Goal: Task Accomplishment & Management: Use online tool/utility

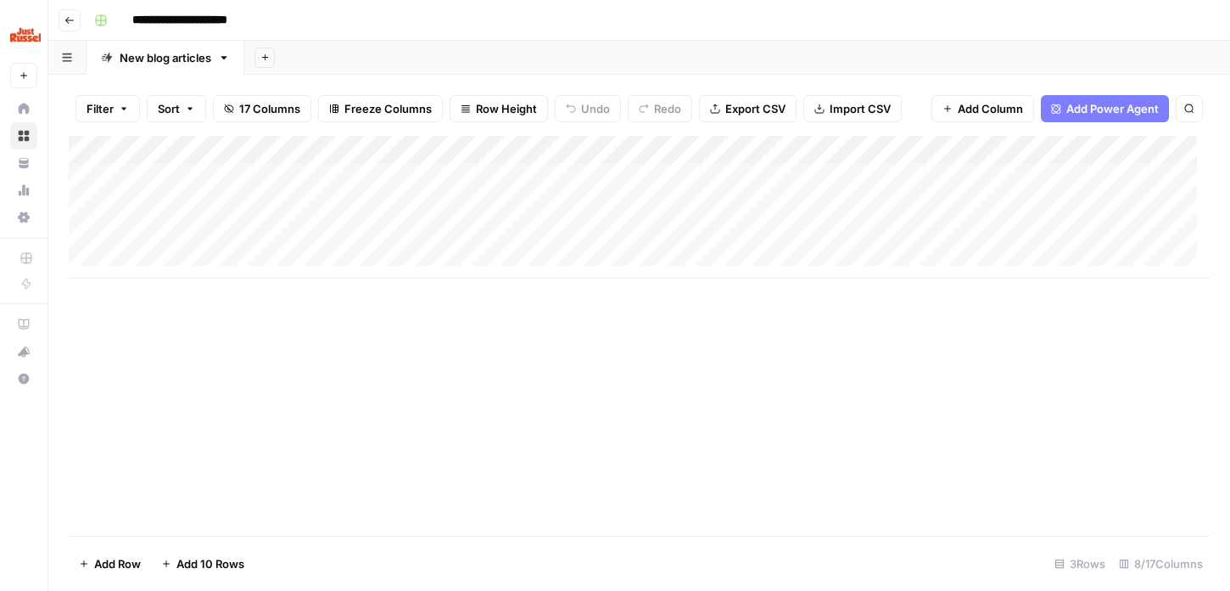
click at [283, 213] on div "Add Column" at bounding box center [639, 207] width 1141 height 143
click at [646, 215] on div "Add Column" at bounding box center [639, 207] width 1141 height 143
click at [803, 210] on div "Add Column" at bounding box center [639, 207] width 1141 height 143
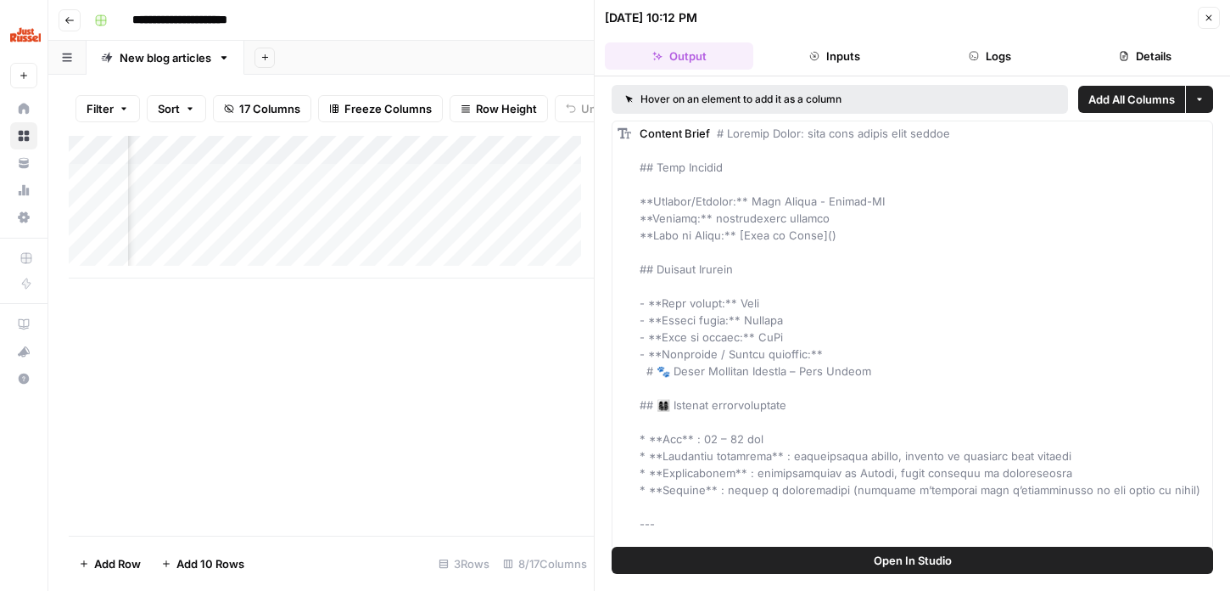
click at [1212, 13] on icon "button" at bounding box center [1209, 18] width 10 height 10
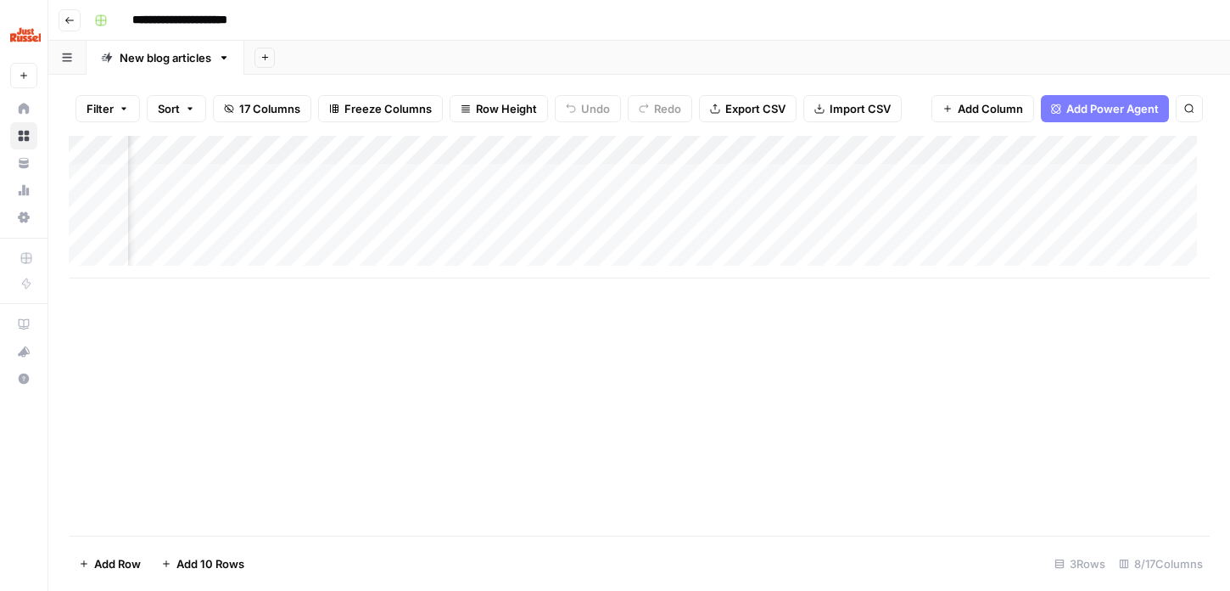
click at [809, 148] on div "Add Column" at bounding box center [639, 207] width 1141 height 143
click at [595, 322] on div "Add Column" at bounding box center [639, 336] width 1141 height 400
click at [804, 174] on div "Add Column" at bounding box center [639, 207] width 1141 height 143
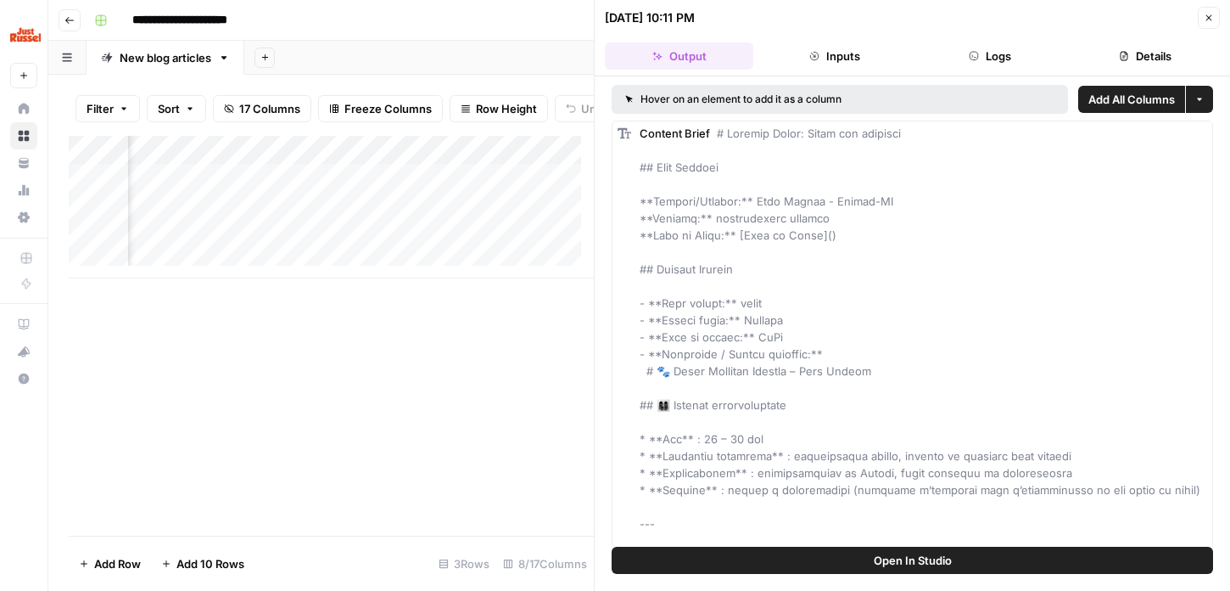
click at [1204, 22] on icon "button" at bounding box center [1209, 18] width 10 height 10
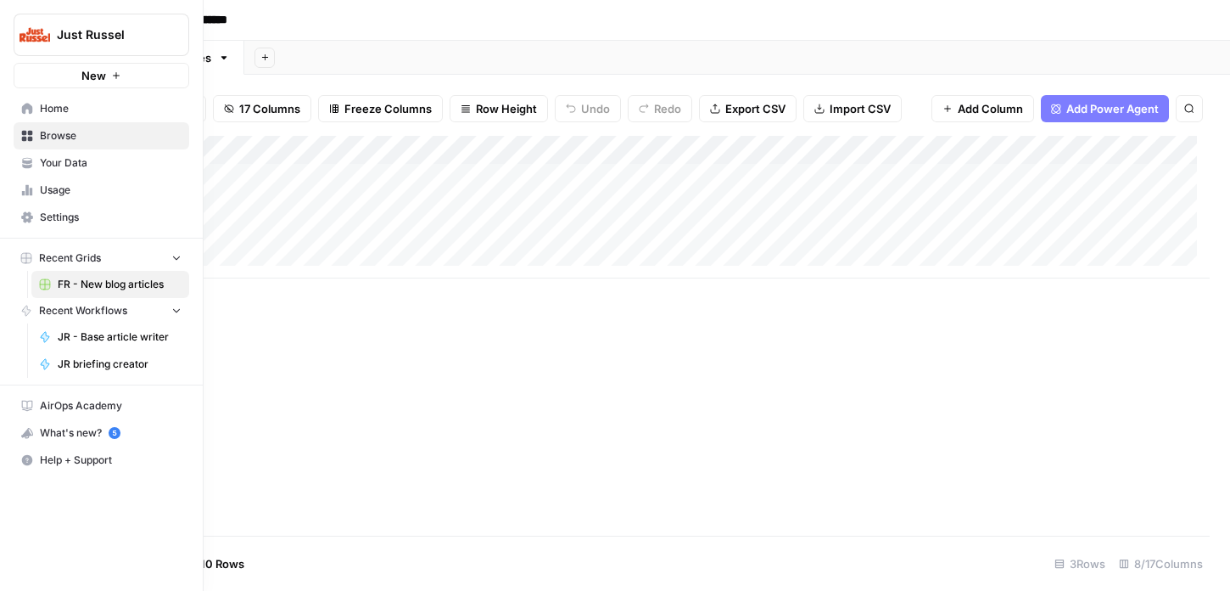
click at [96, 369] on span "JR briefing creator" at bounding box center [120, 363] width 124 height 15
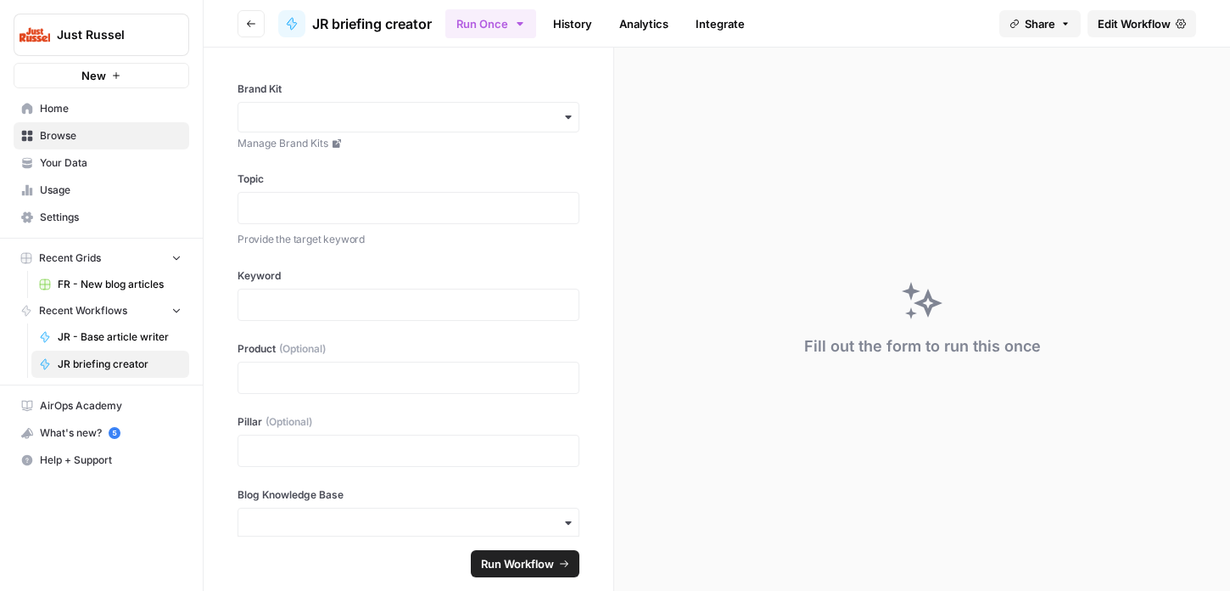
click at [115, 344] on span "JR - Base article writer" at bounding box center [120, 336] width 124 height 15
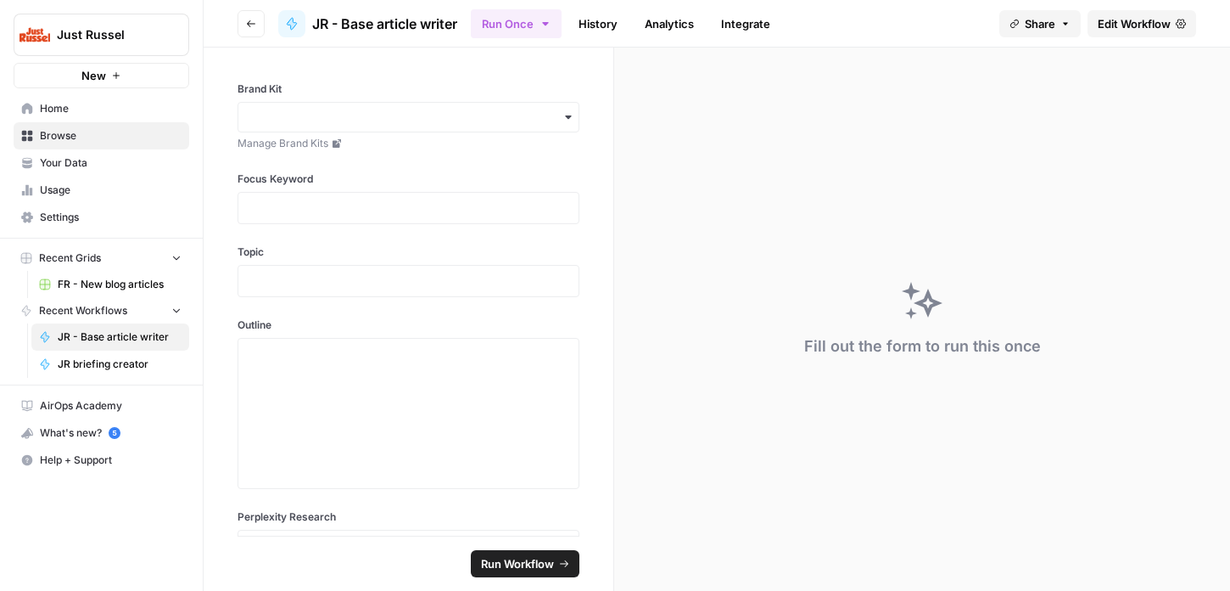
click at [1130, 33] on link "Edit Workflow" at bounding box center [1142, 23] width 109 height 27
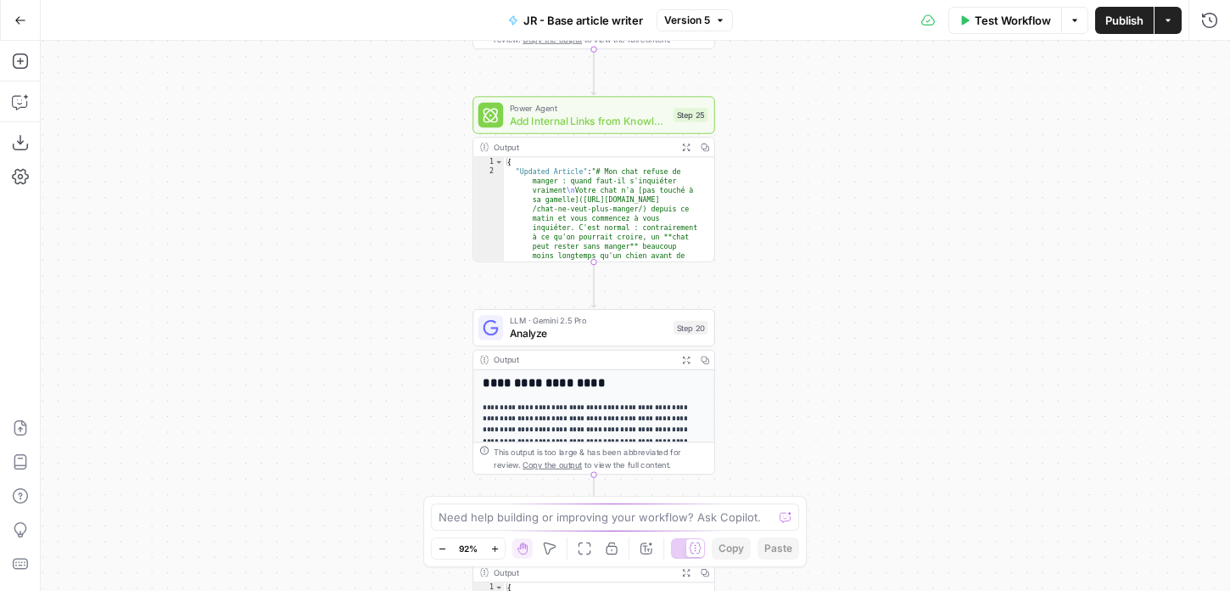
click at [354, 243] on div "**********" at bounding box center [635, 316] width 1189 height 550
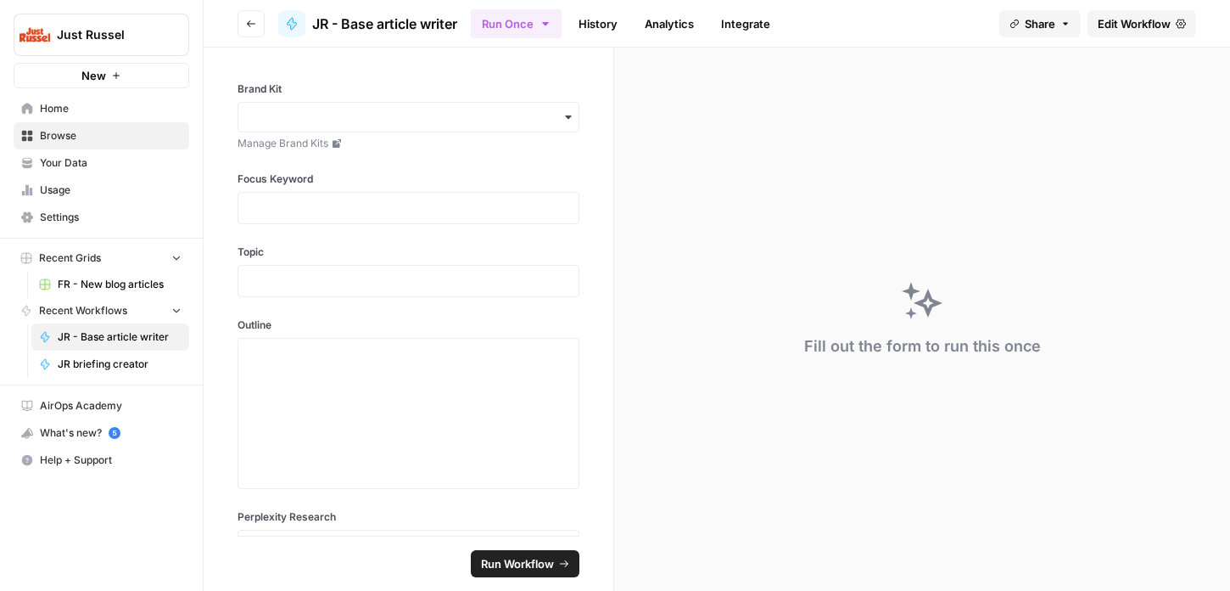
click at [104, 375] on link "JR briefing creator" at bounding box center [110, 363] width 158 height 27
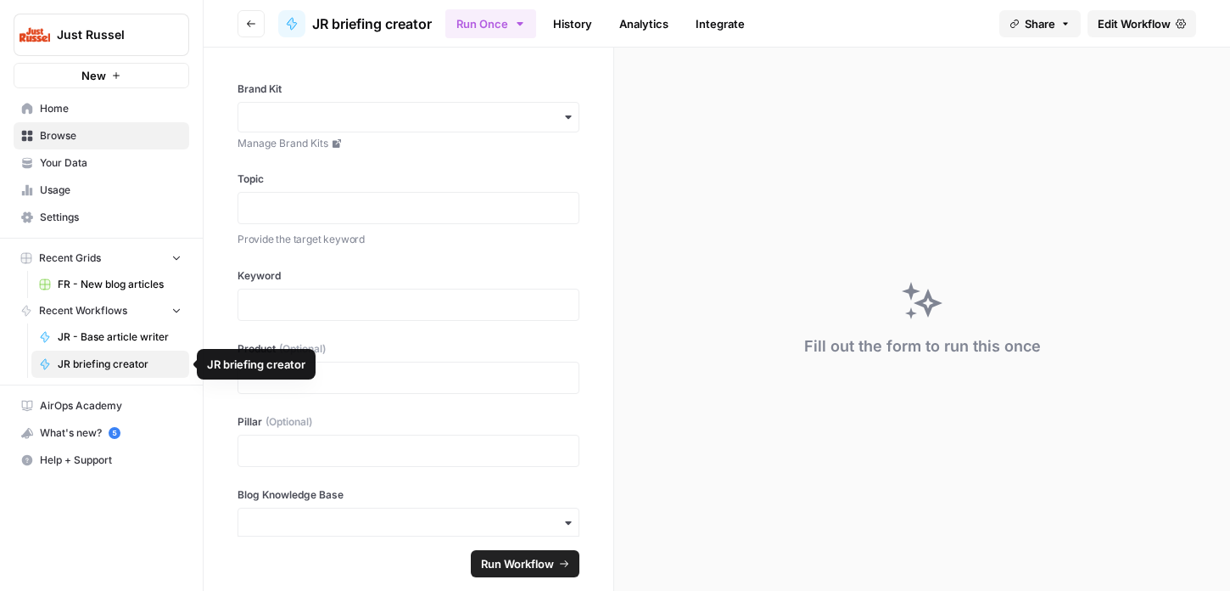
click at [101, 371] on span "JR briefing creator" at bounding box center [120, 363] width 124 height 15
click at [97, 361] on span "JR briefing creator" at bounding box center [120, 363] width 124 height 15
click at [93, 361] on span "JR briefing creator" at bounding box center [120, 363] width 124 height 15
click at [89, 372] on link "JR briefing creator" at bounding box center [110, 363] width 158 height 27
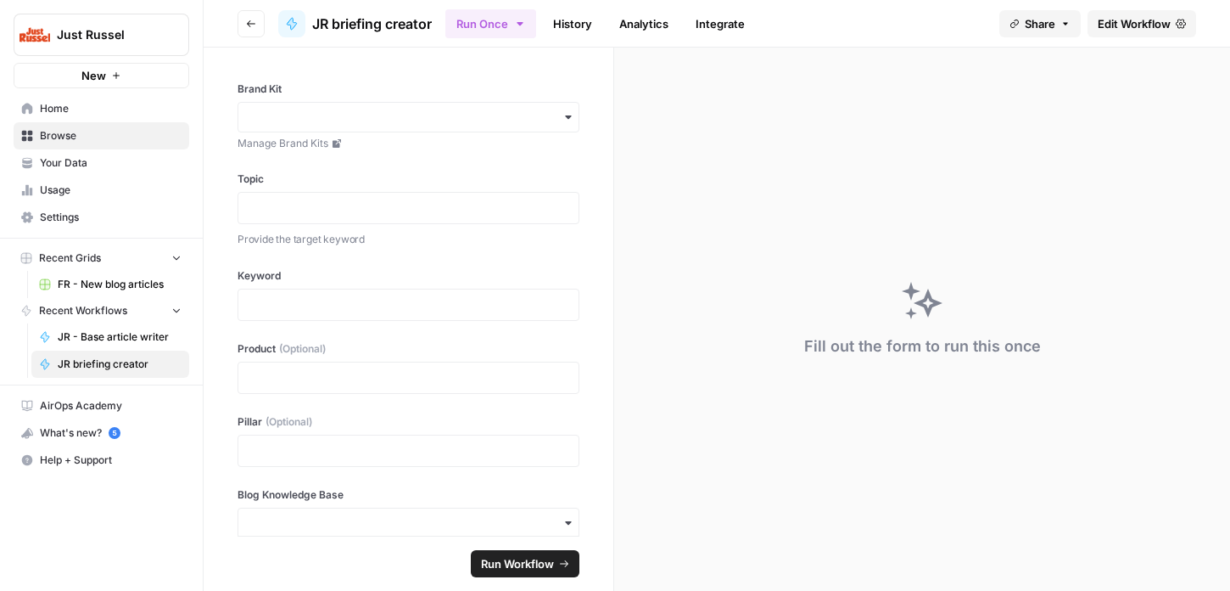
click at [1128, 34] on link "Edit Workflow" at bounding box center [1142, 23] width 109 height 27
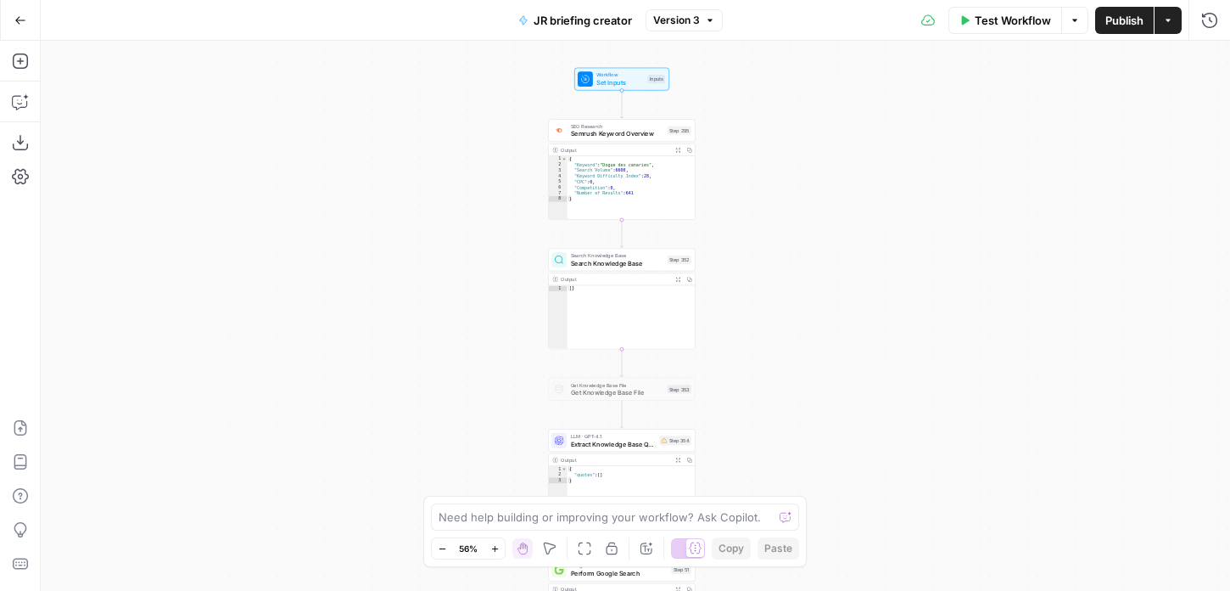
click at [320, 302] on div "true false Workflow Set Inputs Inputs SEO Research Semrush Keyword Overview Ste…" at bounding box center [635, 316] width 1189 height 550
drag, startPoint x: 400, startPoint y: 322, endPoint x: 374, endPoint y: 256, distance: 70.9
click at [400, 323] on div "true false Workflow Set Inputs Inputs SEO Research Semrush Keyword Overview Ste…" at bounding box center [635, 316] width 1189 height 550
click at [24, 25] on icon "button" at bounding box center [20, 20] width 12 height 12
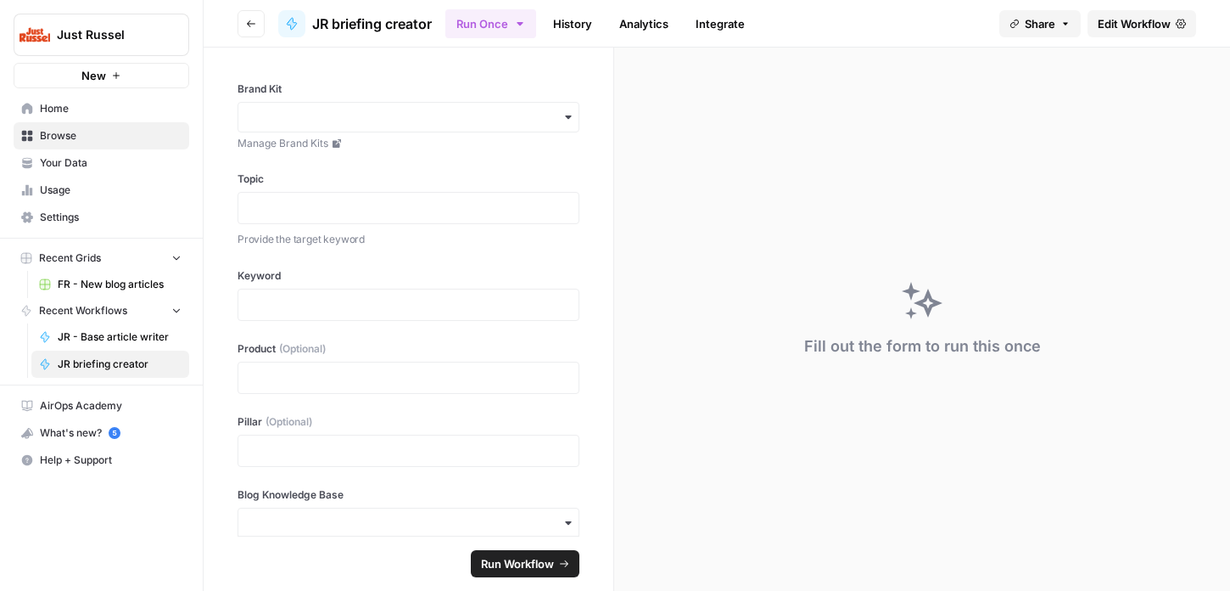
click at [77, 341] on span "JR - Base article writer" at bounding box center [120, 336] width 124 height 15
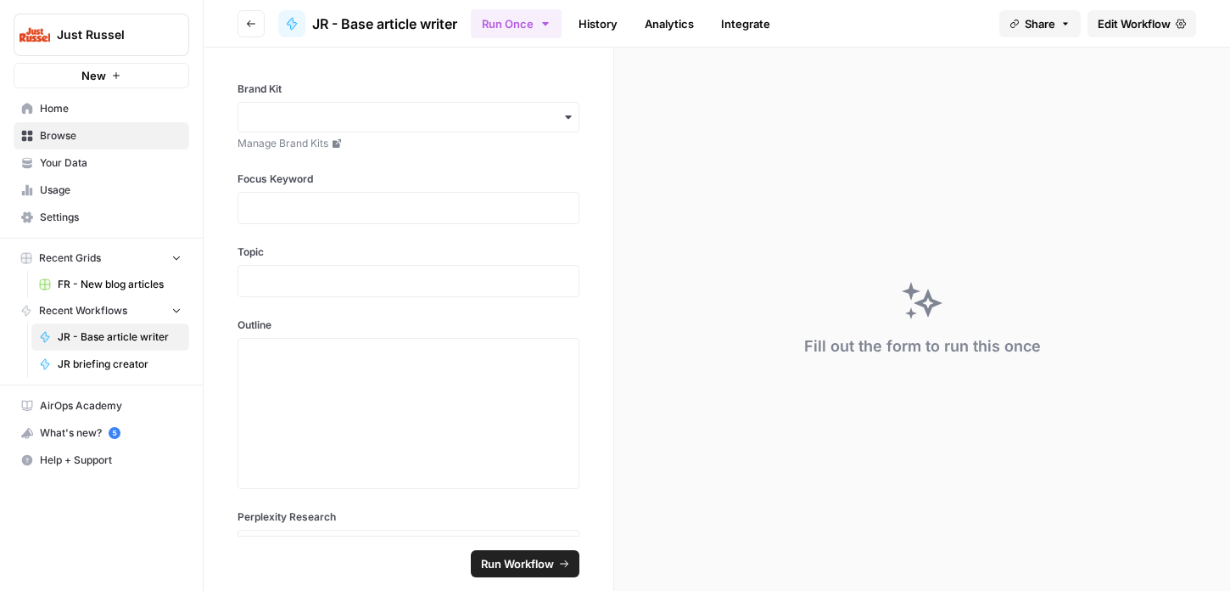
click at [1118, 25] on span "Edit Workflow" at bounding box center [1134, 23] width 73 height 17
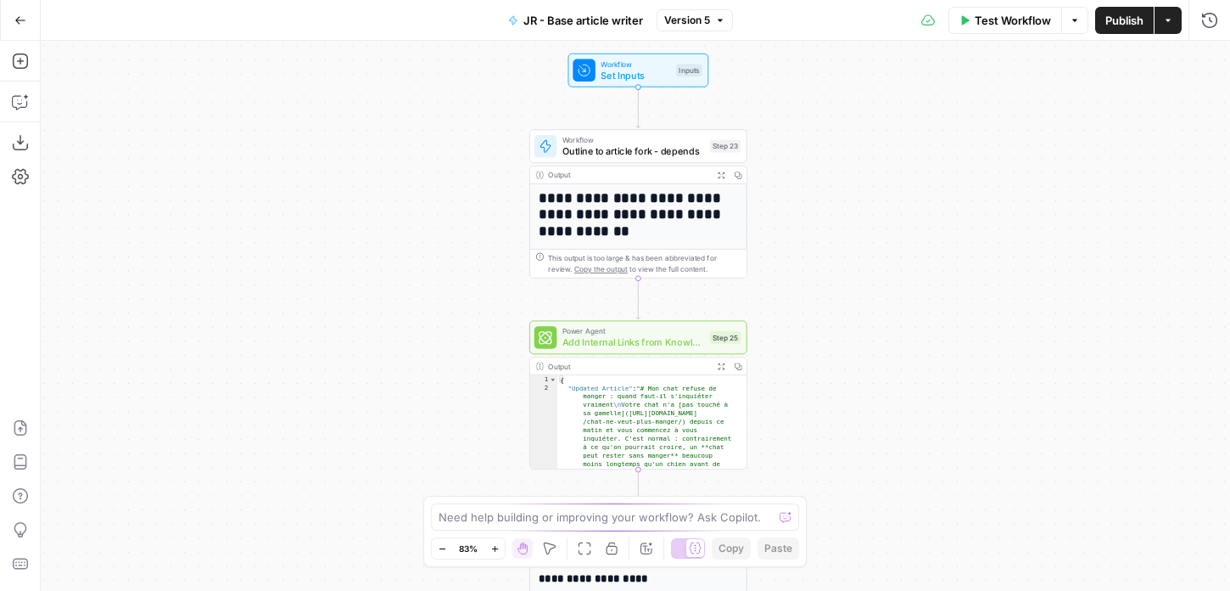
drag, startPoint x: 411, startPoint y: 327, endPoint x: 466, endPoint y: 269, distance: 80.4
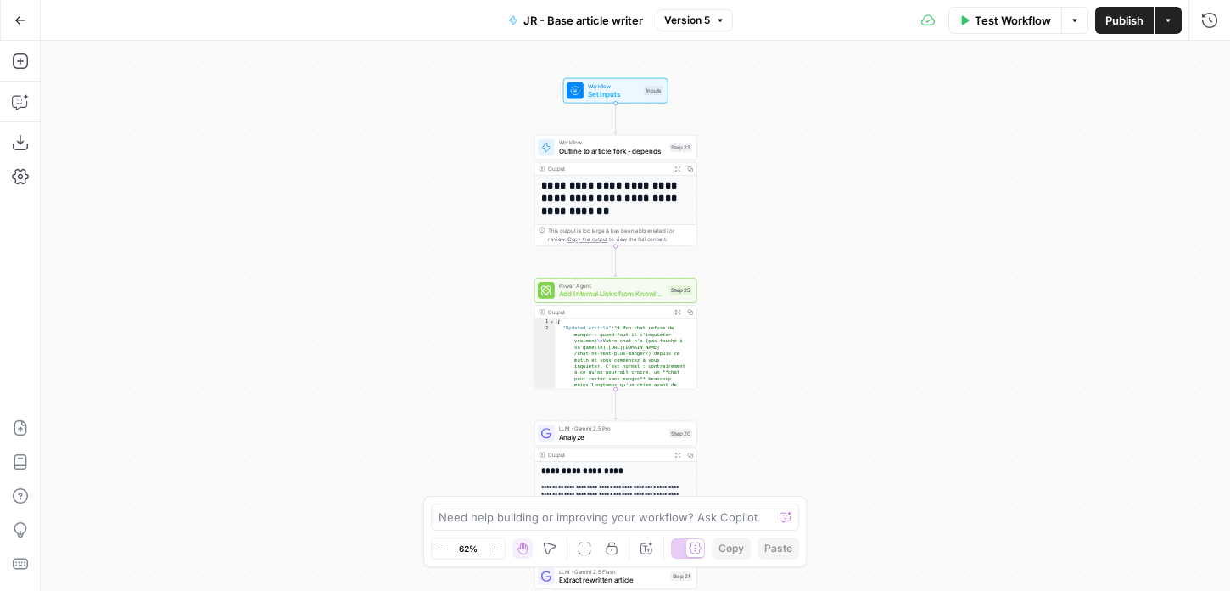
click at [379, 220] on div "**********" at bounding box center [635, 316] width 1189 height 550
click at [25, 20] on span "Go Back" at bounding box center [25, 20] width 1 height 1
